Goal: Transaction & Acquisition: Purchase product/service

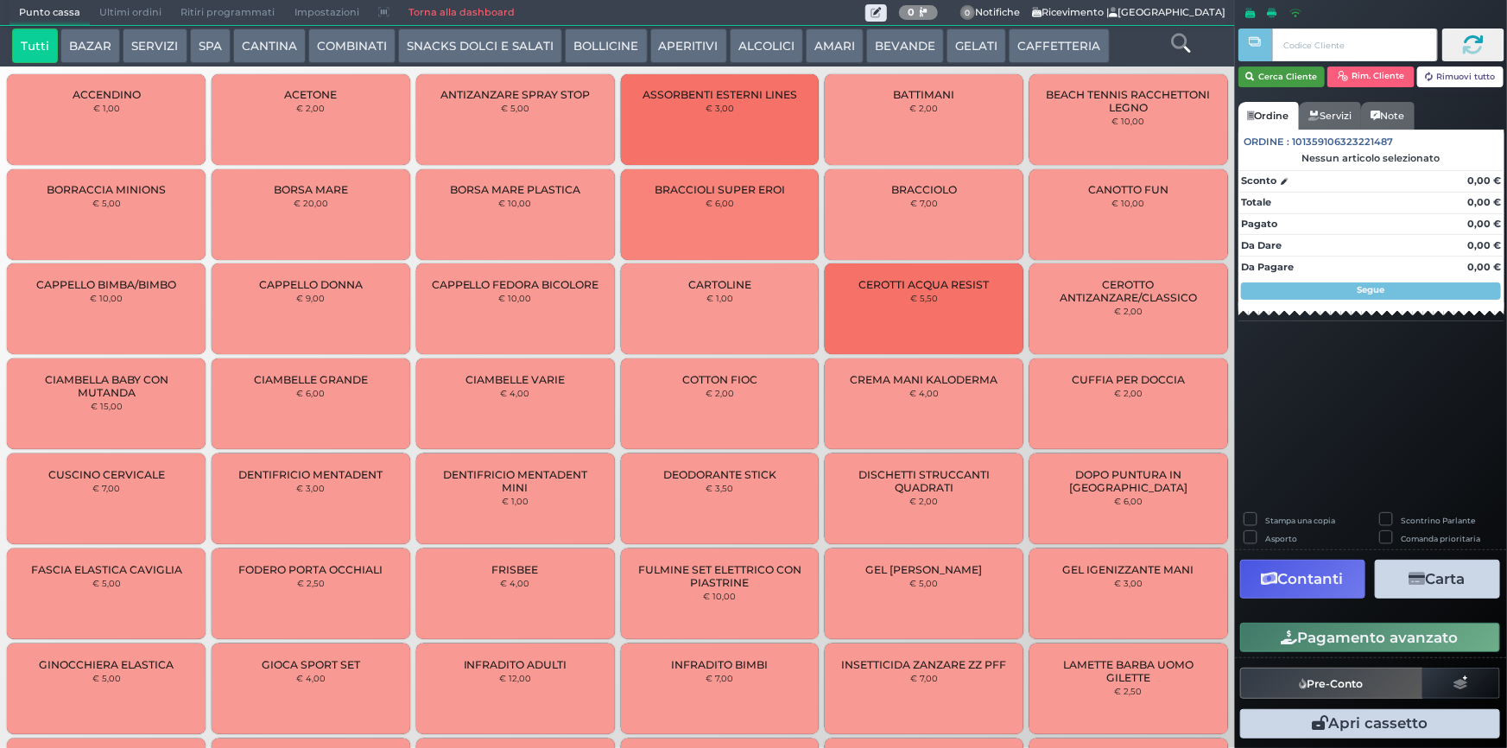
click at [1296, 86] on button "Cerca Cliente" at bounding box center [1282, 77] width 87 height 21
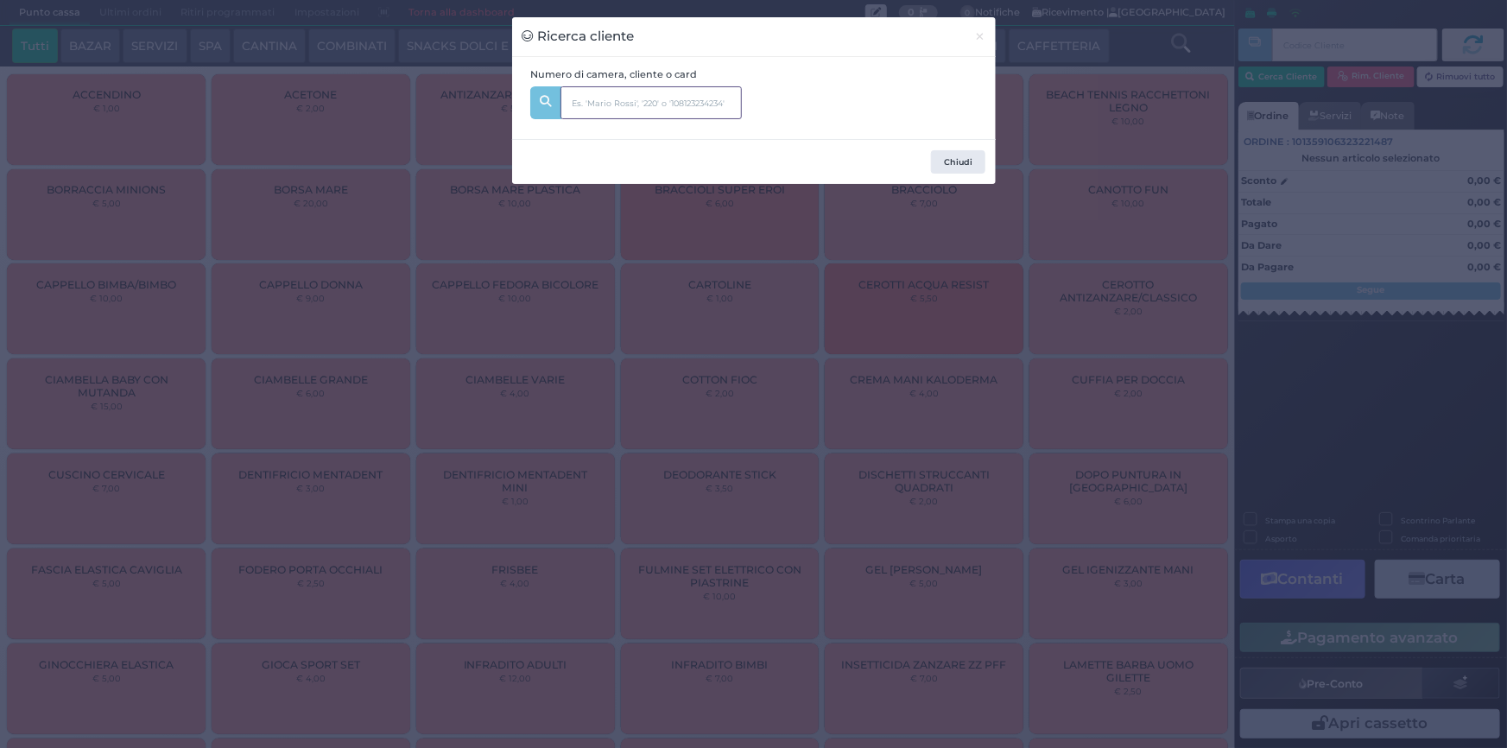
click at [641, 105] on input "text" at bounding box center [651, 102] width 181 height 33
type input "228"
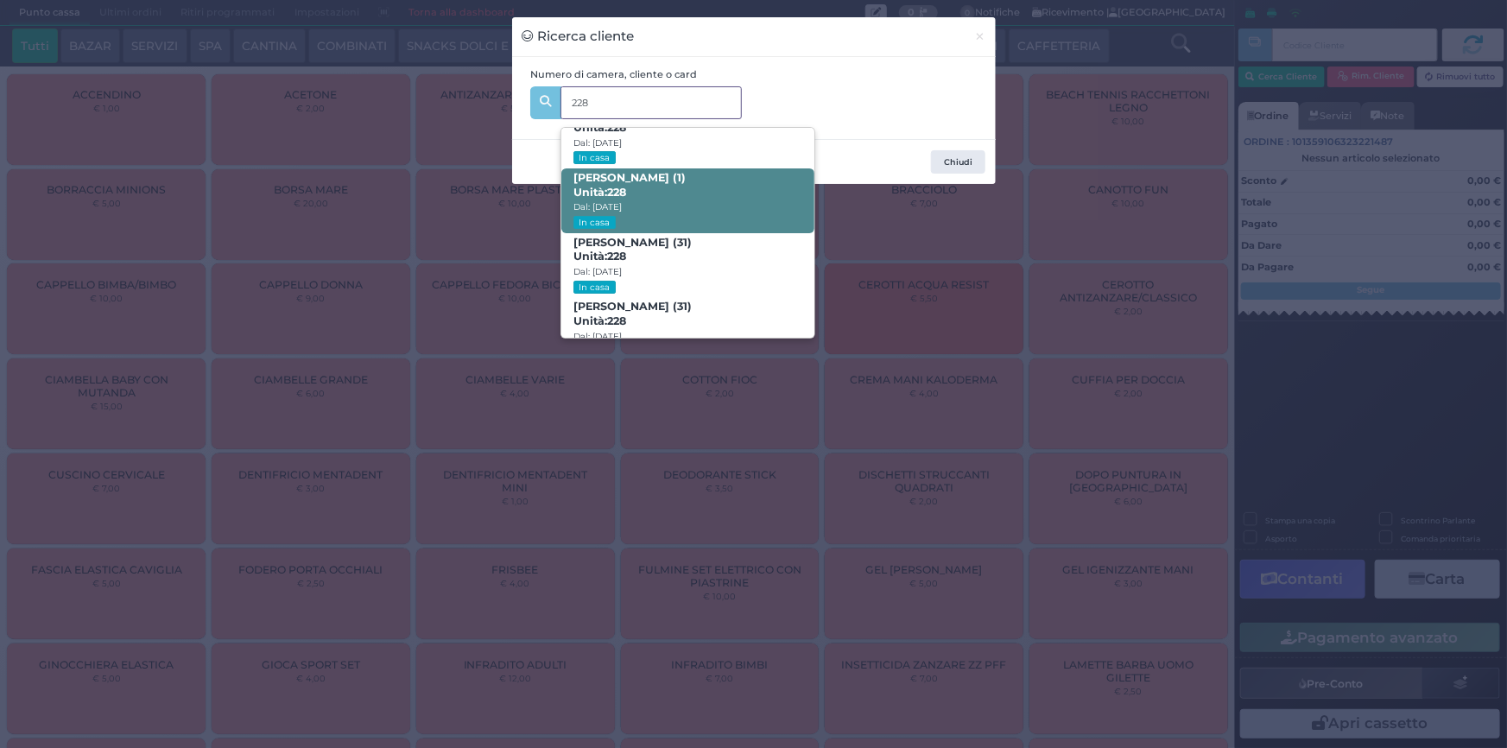
scroll to position [81, 0]
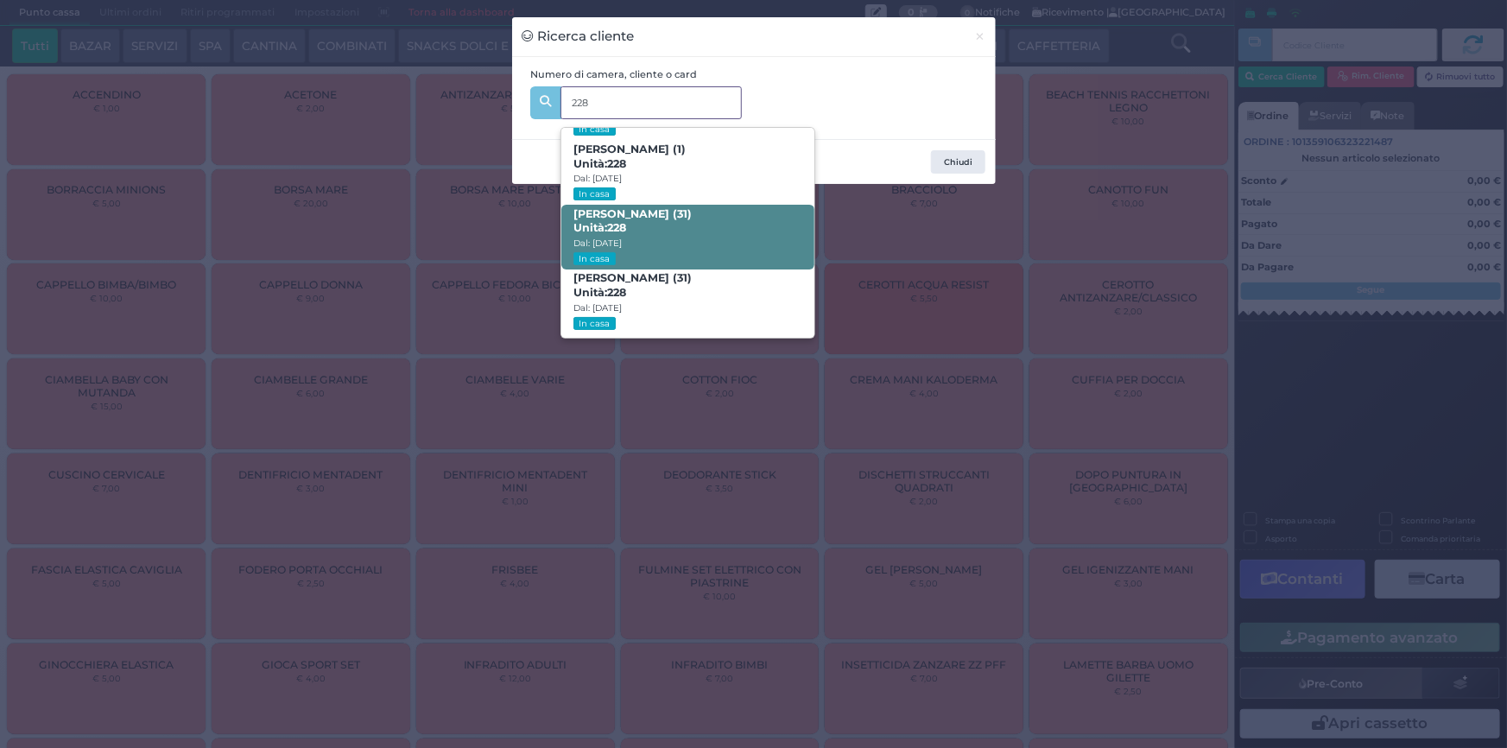
click at [719, 237] on span "DAVID MONTESANO (31) Unità: 228 Dal: 09/08/2025 In casa" at bounding box center [687, 237] width 253 height 65
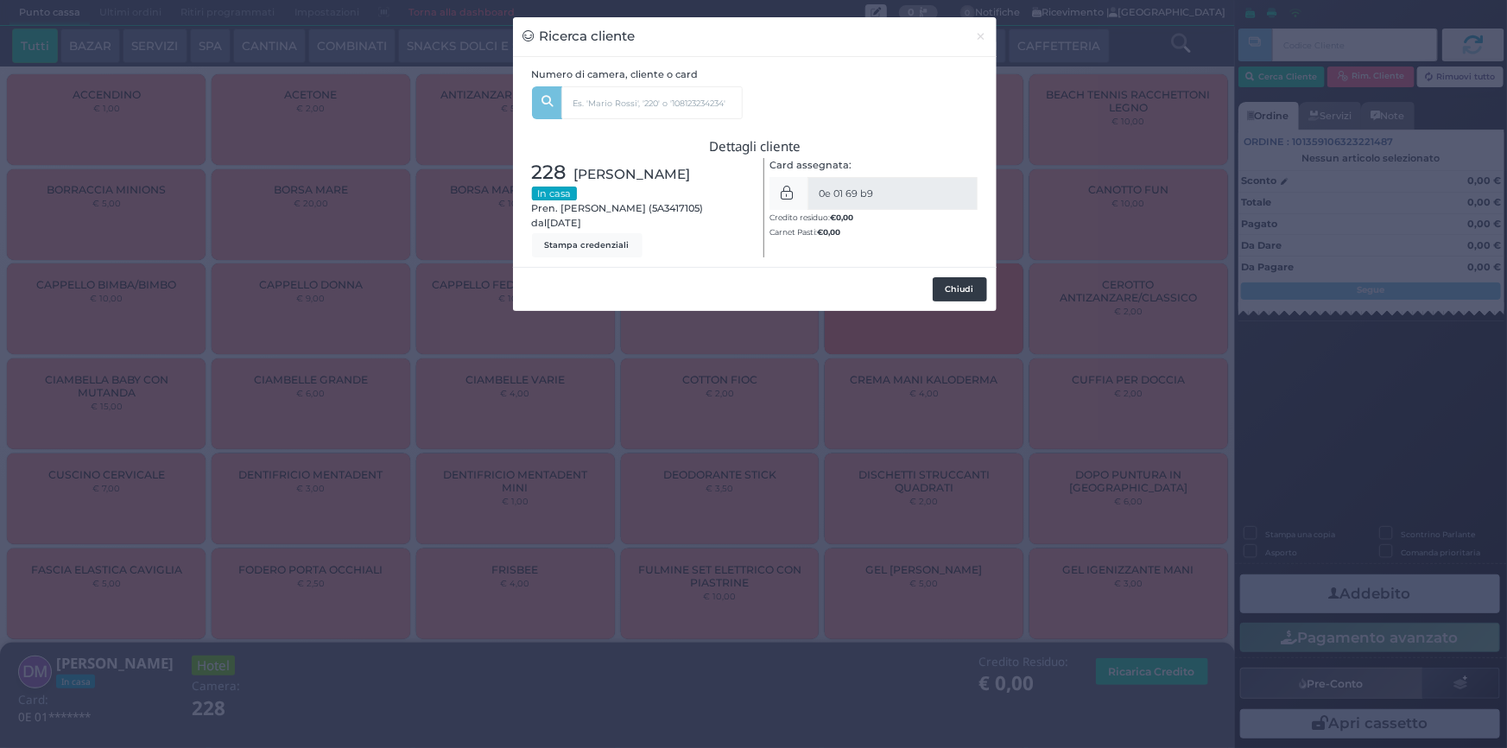
click at [967, 283] on button "Chiudi" at bounding box center [960, 289] width 54 height 24
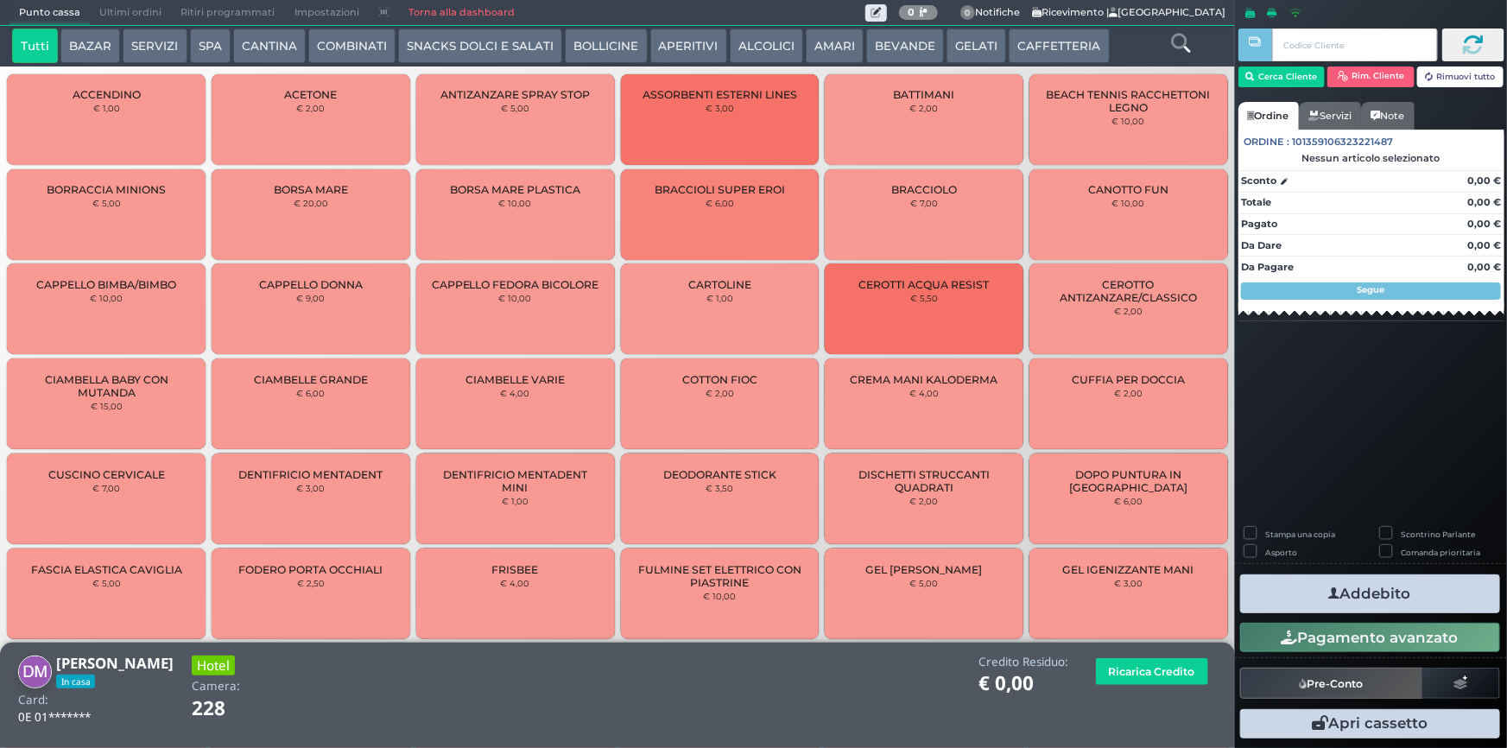
click at [257, 43] on button "CANTINA" at bounding box center [269, 46] width 73 height 35
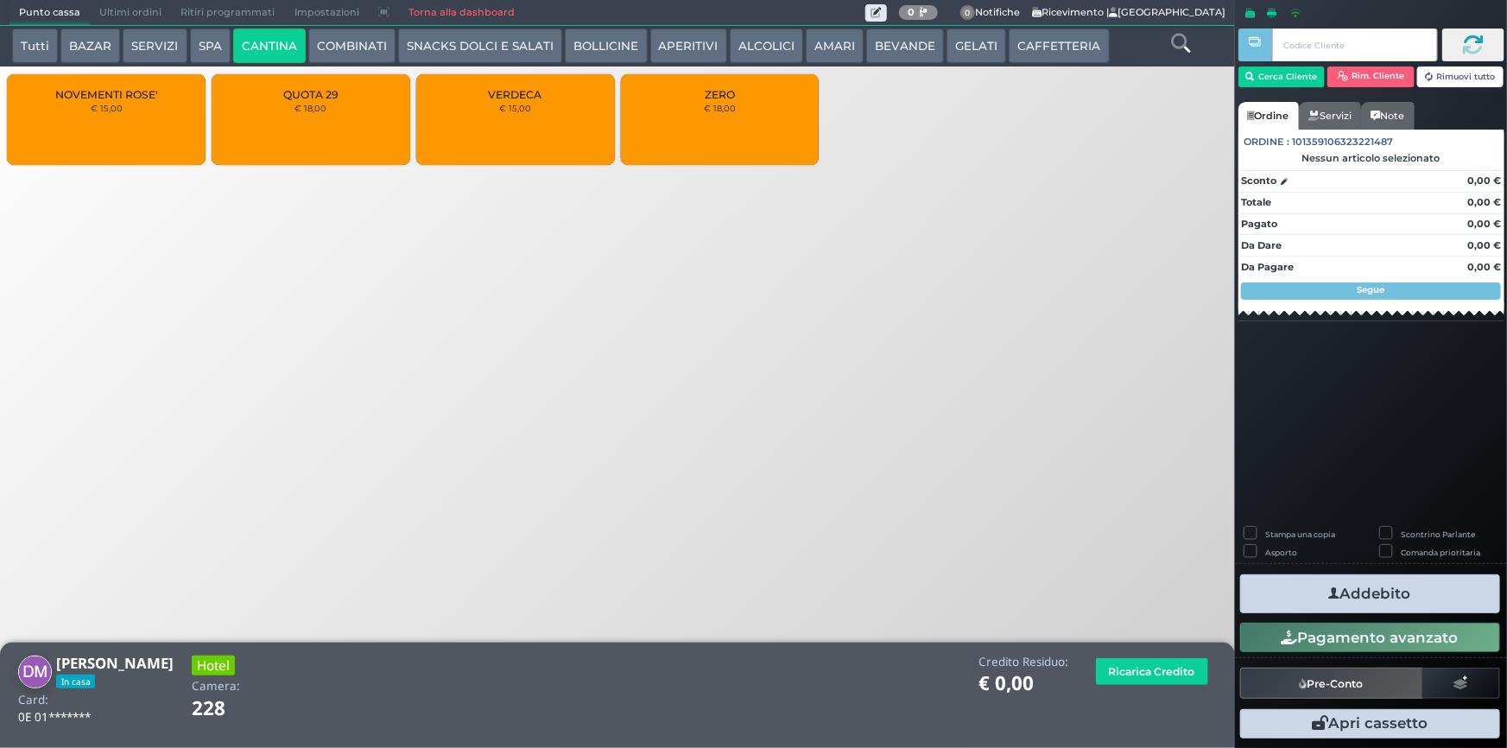
click at [326, 99] on span "QUOTA 29" at bounding box center [310, 94] width 55 height 13
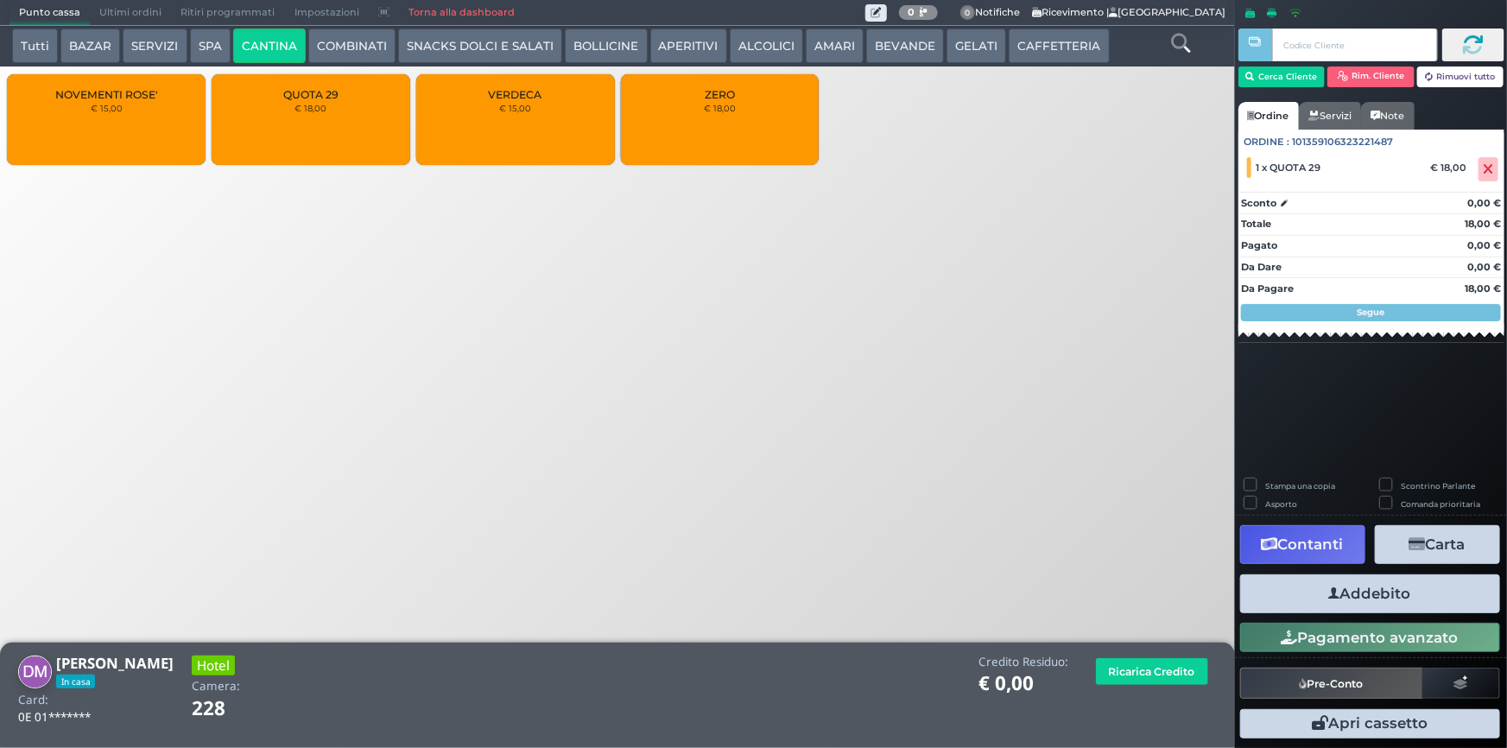
click at [1355, 590] on button "Addebito" at bounding box center [1370, 593] width 260 height 39
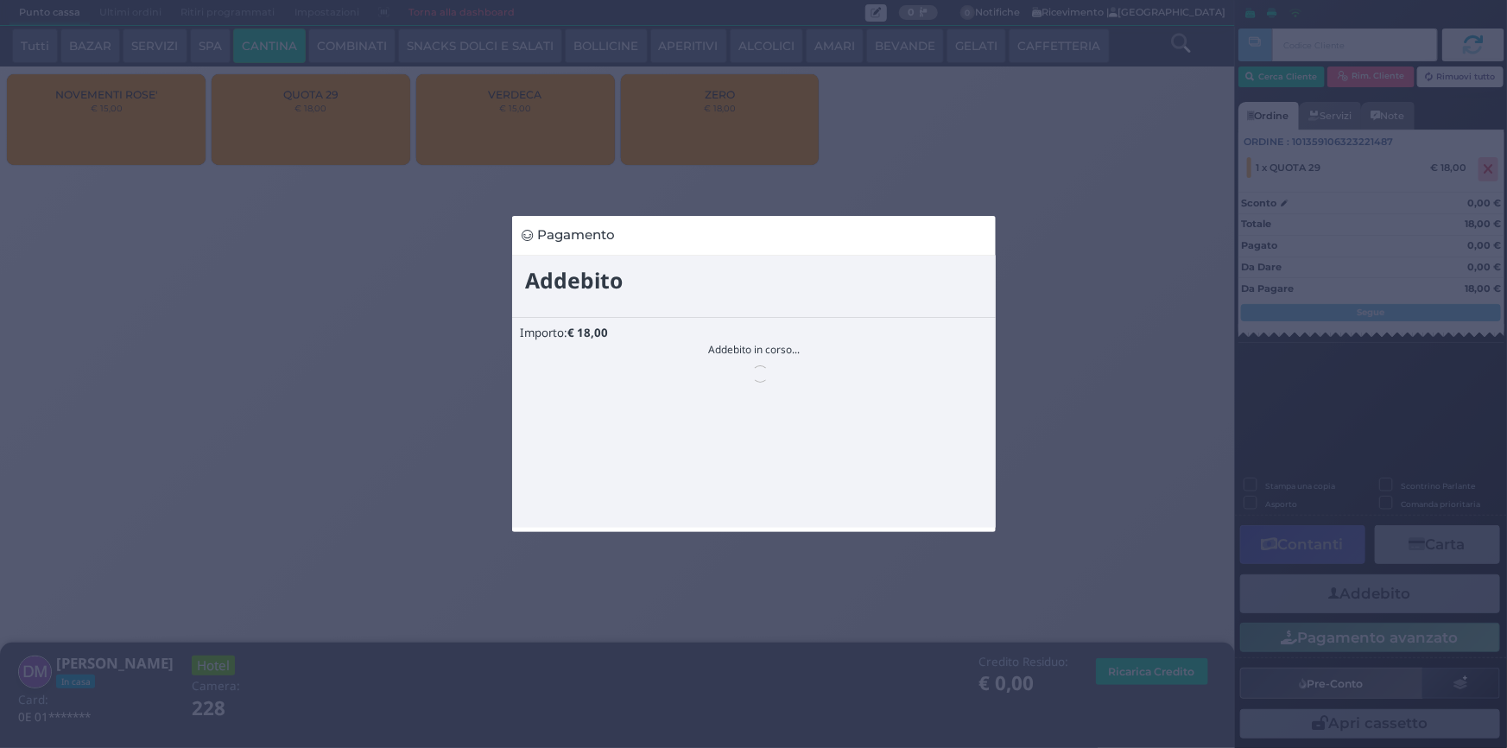
scroll to position [0, 0]
